Goal: Task Accomplishment & Management: Use online tool/utility

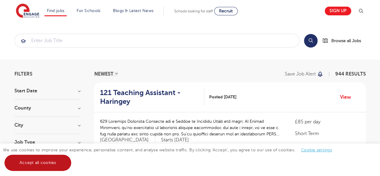
click at [63, 169] on link "Accept all cookies" at bounding box center [38, 163] width 67 height 16
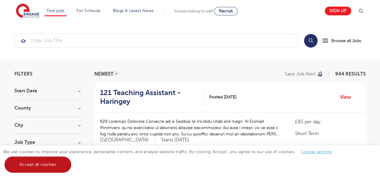
click at [63, 169] on link "Accept all cookies" at bounding box center [38, 164] width 67 height 16
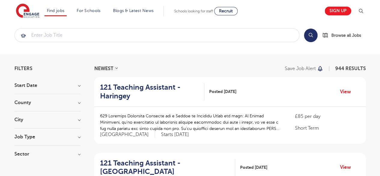
scroll to position [13, 0]
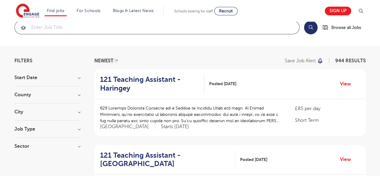
click at [196, 31] on input "search" at bounding box center [157, 27] width 285 height 13
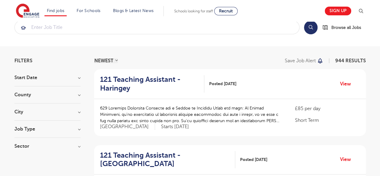
click at [79, 129] on h3 "Job Type" at bounding box center [47, 129] width 66 height 5
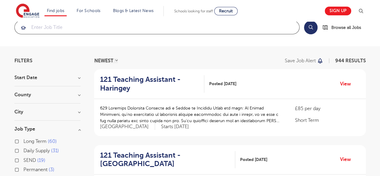
click at [156, 31] on input "search" at bounding box center [157, 27] width 285 height 13
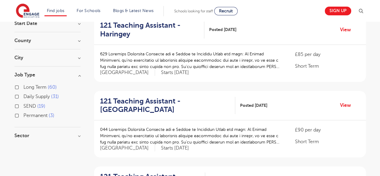
scroll to position [0, 0]
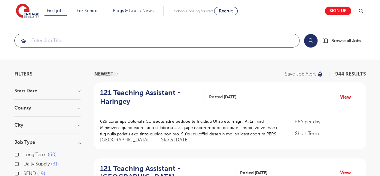
click at [92, 40] on input "search" at bounding box center [157, 40] width 285 height 13
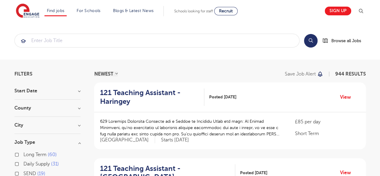
click at [79, 124] on h3 "City" at bounding box center [47, 125] width 66 height 5
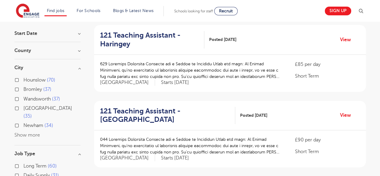
scroll to position [69, 0]
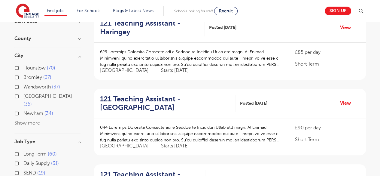
click at [36, 120] on button "Show more" at bounding box center [27, 122] width 26 height 5
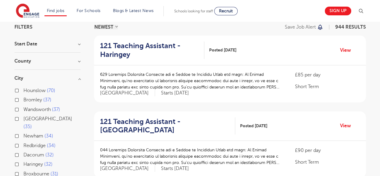
scroll to position [37, 0]
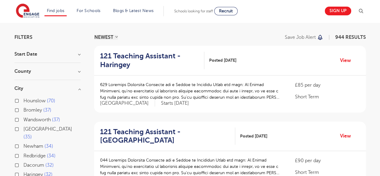
click at [80, 71] on h3 "County" at bounding box center [47, 71] width 66 height 5
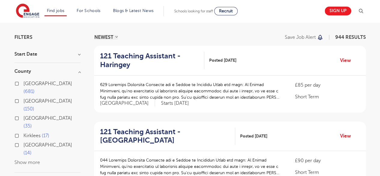
click at [23, 82] on label "London 681" at bounding box center [51, 88] width 57 height 16
click at [23, 82] on input "London 681" at bounding box center [25, 83] width 4 height 4
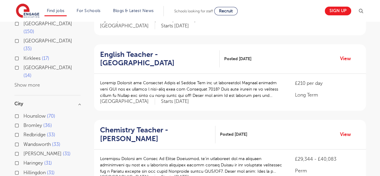
scroll to position [62, 0]
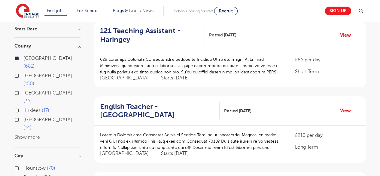
click at [33, 134] on button "Show more" at bounding box center [27, 136] width 26 height 5
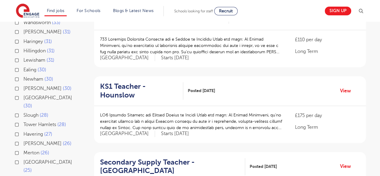
scroll to position [409, 0]
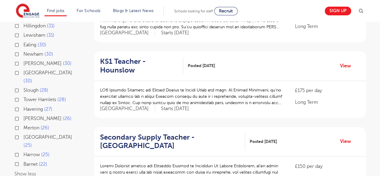
click at [23, 115] on label "Brent 26" at bounding box center [47, 119] width 48 height 8
click at [23, 116] on input "Brent 26" at bounding box center [25, 118] width 4 height 4
checkbox input "true"
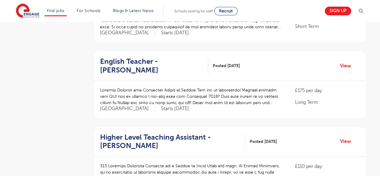
scroll to position [223, 0]
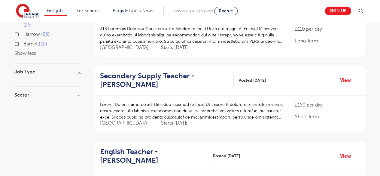
scroll to position [319, 0]
click at [79, 69] on h3 "Job Type" at bounding box center [47, 71] width 66 height 5
click at [76, 93] on h3 "Sector" at bounding box center [47, 95] width 66 height 5
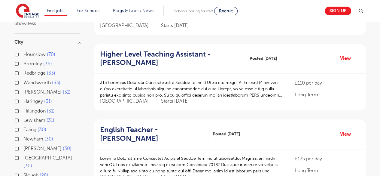
scroll to position [0, 0]
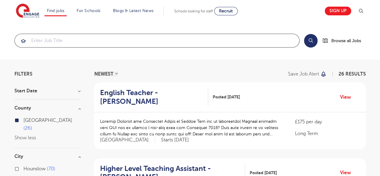
click at [110, 42] on input "search" at bounding box center [157, 40] width 285 height 13
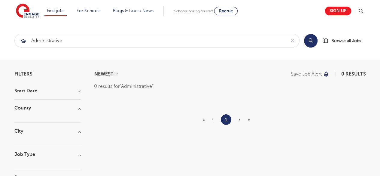
click at [316, 43] on button "Search" at bounding box center [311, 41] width 14 height 14
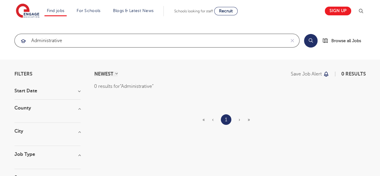
click at [112, 39] on input "Administrative" at bounding box center [150, 40] width 271 height 13
type input "A"
click button "Submit" at bounding box center [0, 0] width 0 height 0
drag, startPoint x: 112, startPoint y: 39, endPoint x: 16, endPoint y: 47, distance: 97.2
click at [16, 47] on section "Receiptionist Search Browse all Jobs" at bounding box center [190, 41] width 380 height 38
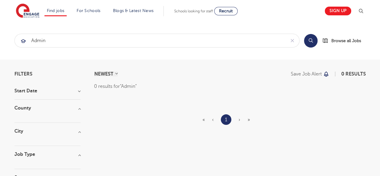
click at [313, 42] on button "Search" at bounding box center [311, 41] width 14 height 14
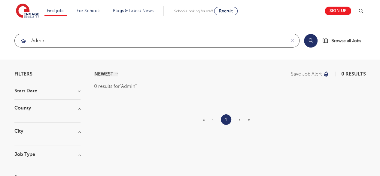
click at [56, 35] on input "Admin" at bounding box center [150, 40] width 271 height 13
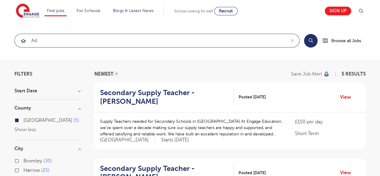
type input "A"
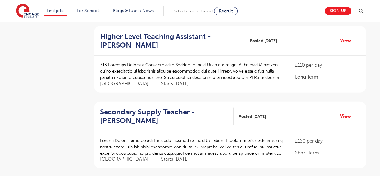
scroll to position [662, 0]
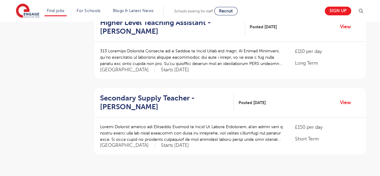
scroll to position [675, 0]
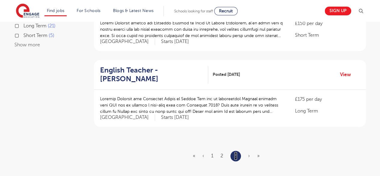
scroll to position [407, 0]
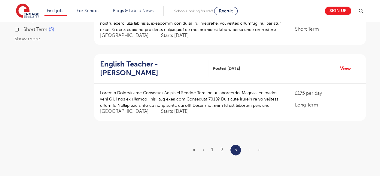
click at [249, 147] on span "›" at bounding box center [249, 149] width 2 height 5
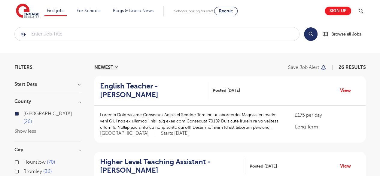
scroll to position [0, 0]
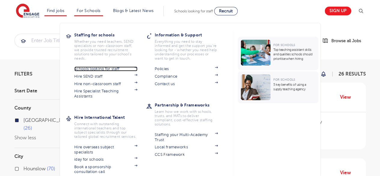
click at [115, 68] on link "Schools looking for staff" at bounding box center [105, 68] width 63 height 5
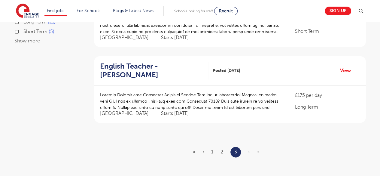
scroll to position [408, 0]
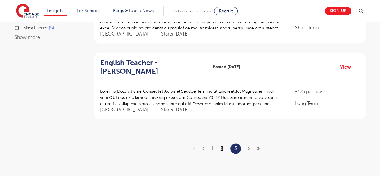
click at [221, 145] on link "2" at bounding box center [222, 147] width 3 height 5
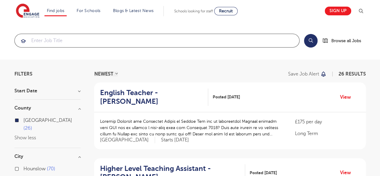
click at [167, 42] on input "search" at bounding box center [157, 40] width 285 height 13
